Goal: Information Seeking & Learning: Compare options

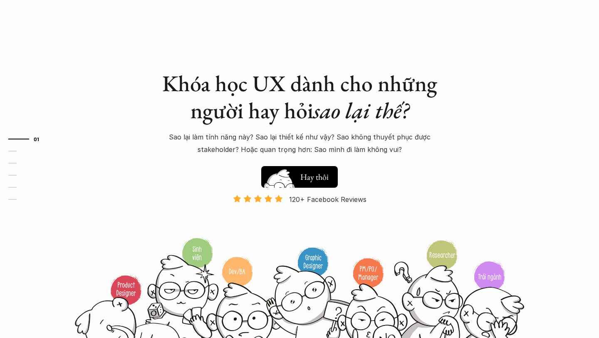
click at [286, 180] on img at bounding box center [279, 187] width 44 height 38
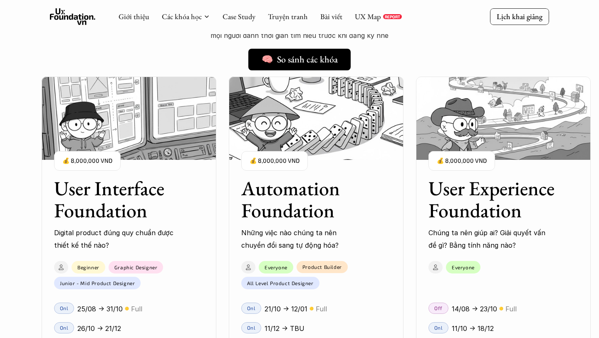
scroll to position [676, 0]
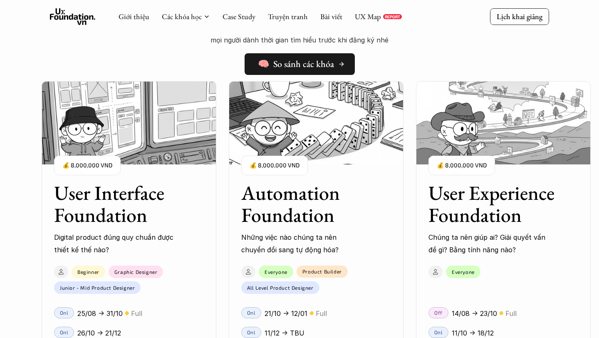
click at [328, 60] on h5 "🧠 So sánh các khóa" at bounding box center [296, 64] width 76 height 11
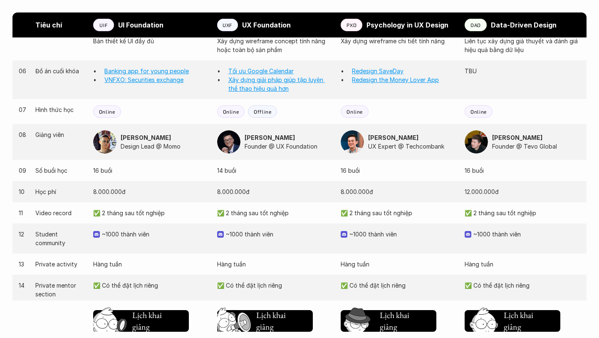
scroll to position [773, 0]
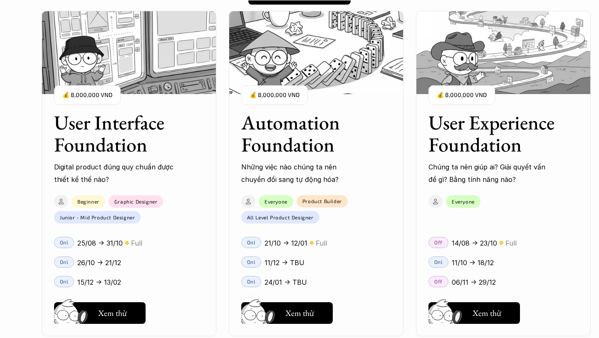
scroll to position [748, 0]
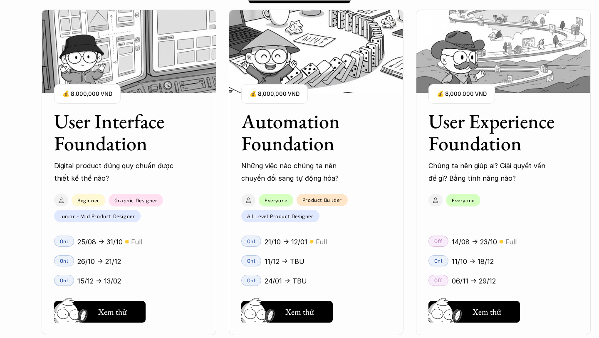
click at [303, 137] on h3 "Automation Foundation" at bounding box center [305, 132] width 129 height 44
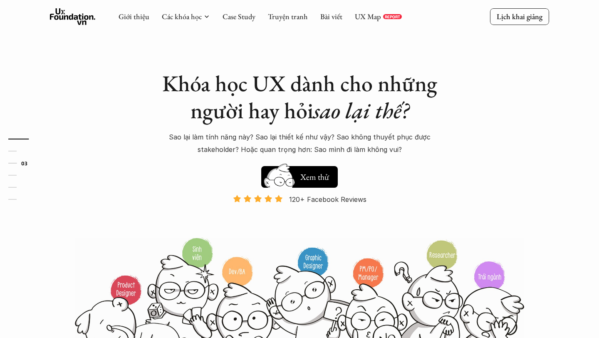
scroll to position [631, 0]
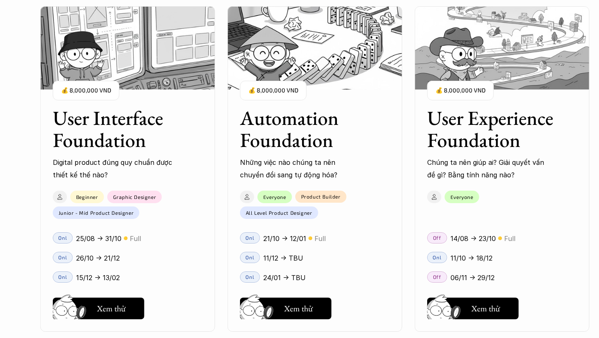
scroll to position [752, 0]
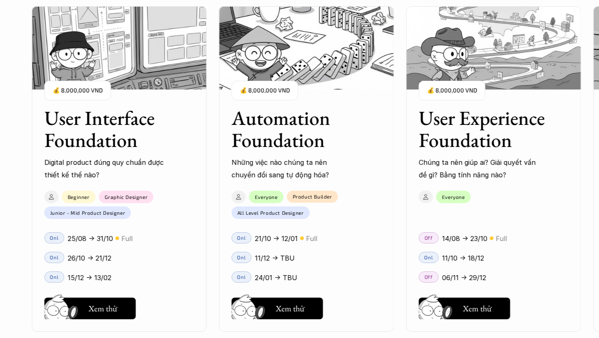
drag, startPoint x: 388, startPoint y: 149, endPoint x: 427, endPoint y: 165, distance: 42.3
click at [428, 166] on div "User Interface Foundation Digital product đúng quy chuẩn được thiết kế thế nào?…" at bounding box center [299, 169] width 515 height 338
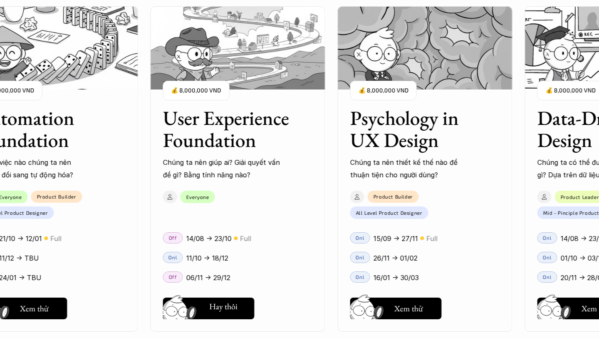
click at [211, 305] on div "User Interface Foundation Digital product đúng quy chuẩn được thiết kế thế nào?…" at bounding box center [299, 169] width 515 height 338
click at [215, 307] on div "User Interface Foundation Digital product đúng quy chuẩn được thiết kế thế nào?…" at bounding box center [299, 169] width 515 height 338
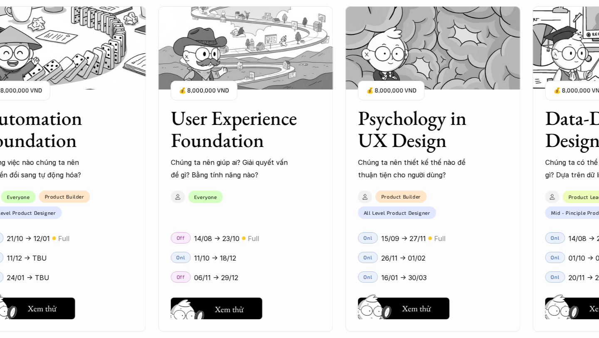
click at [235, 299] on div "User Interface Foundation Digital product đúng quy chuẩn được thiết kế thế nào?…" at bounding box center [299, 169] width 515 height 338
click at [214, 308] on div "User Interface Foundation Digital product đúng quy chuẩn được thiết kế thế nào?…" at bounding box center [299, 169] width 515 height 338
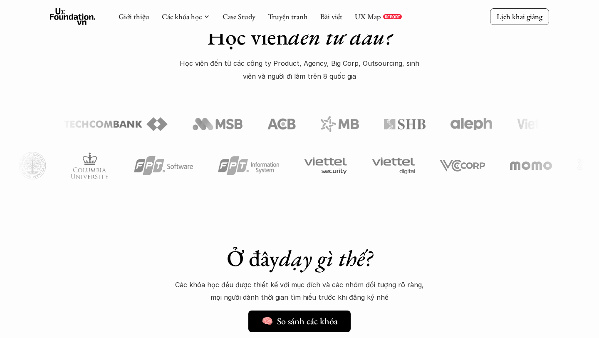
scroll to position [418, 0]
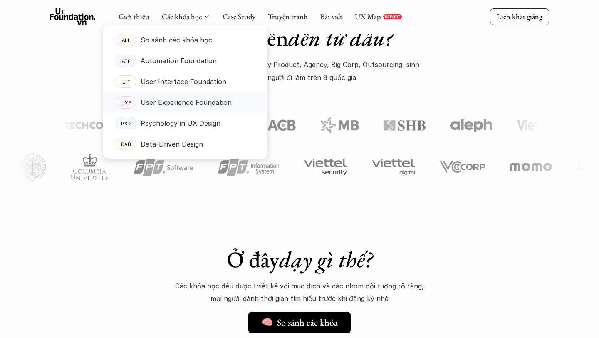
click at [187, 98] on p "User Experience Foundation" at bounding box center [185, 102] width 91 height 12
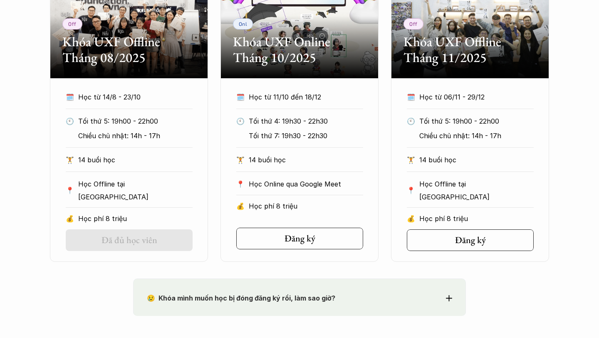
scroll to position [463, 0]
